Goal: Task Accomplishment & Management: Complete application form

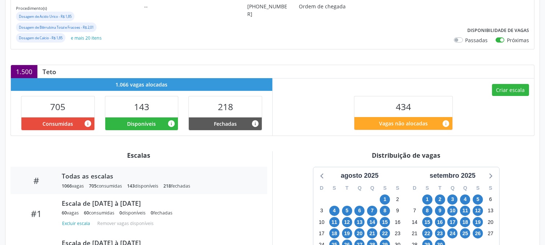
scroll to position [202, 0]
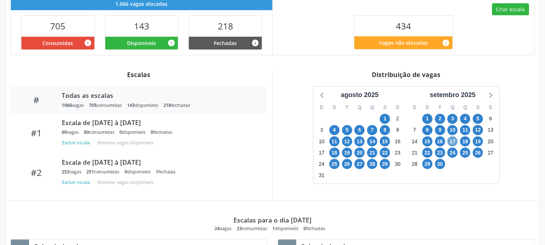
click at [455, 142] on span "17" at bounding box center [452, 141] width 10 height 10
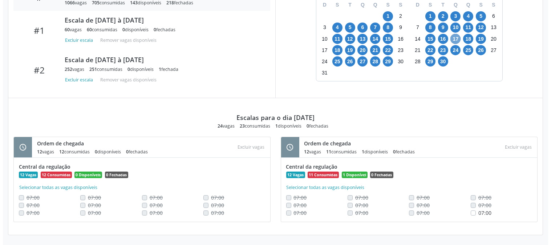
scroll to position [143, 0]
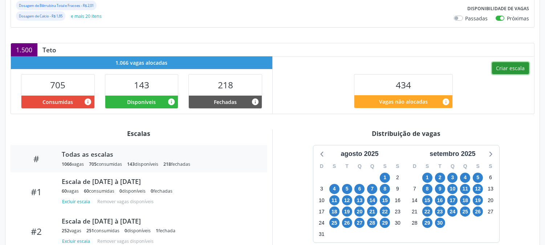
click at [495, 68] on button "Criar escala" at bounding box center [510, 68] width 37 height 12
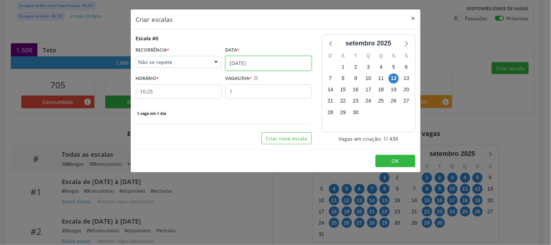
click at [260, 58] on input "[DATE]" at bounding box center [269, 63] width 86 height 15
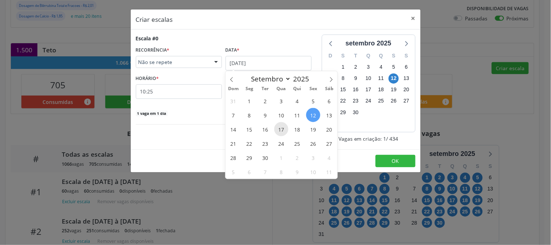
click at [282, 133] on span "17" at bounding box center [281, 129] width 14 height 14
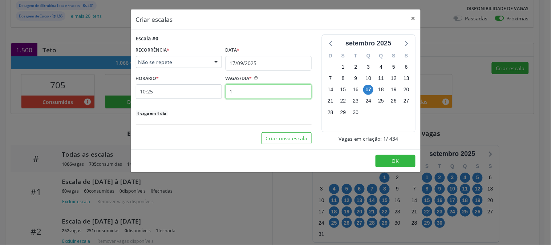
click at [251, 93] on input "1" at bounding box center [269, 91] width 86 height 15
type input "12"
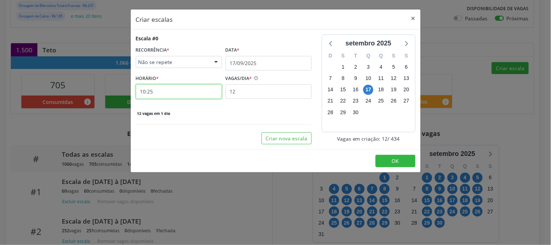
click at [182, 92] on input "10:25" at bounding box center [179, 91] width 86 height 15
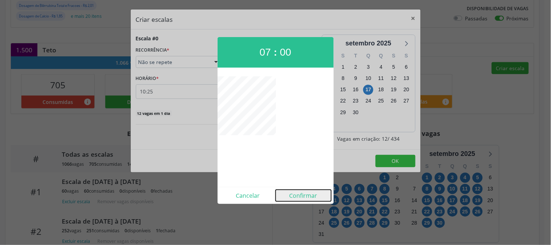
click at [299, 194] on button "Confirmar" at bounding box center [304, 196] width 56 height 12
type input "07:00"
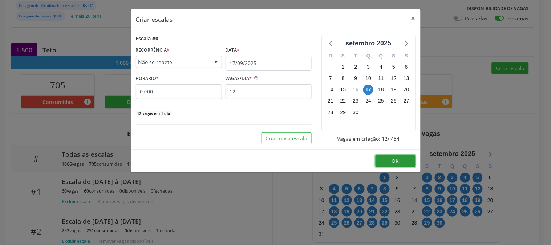
click at [386, 160] on button "OK" at bounding box center [396, 161] width 40 height 12
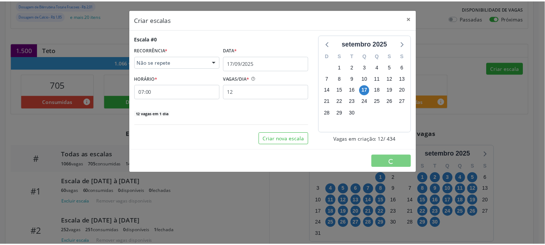
scroll to position [0, 0]
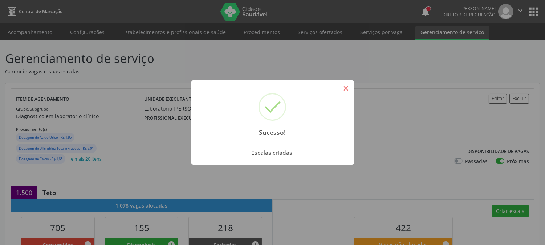
click at [343, 86] on button "×" at bounding box center [346, 88] width 12 height 12
